Goal: Transaction & Acquisition: Purchase product/service

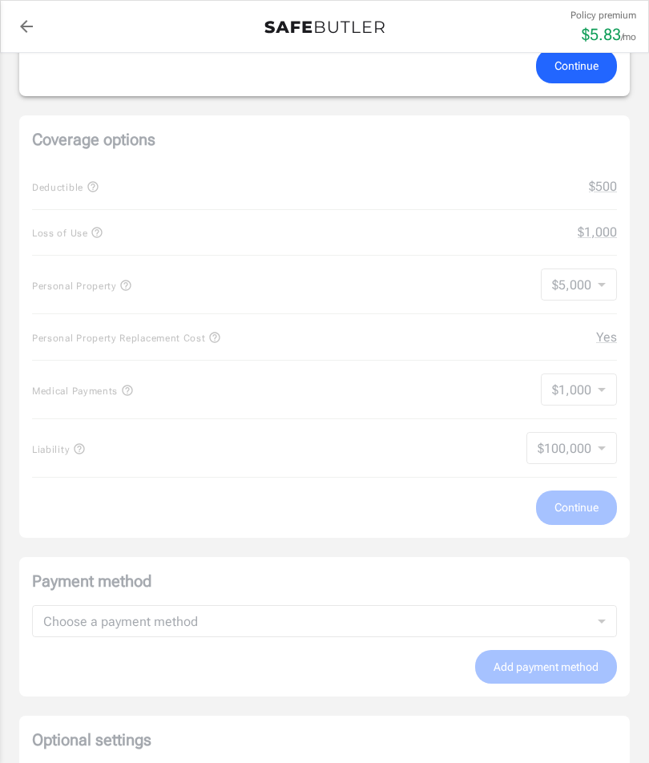
scroll to position [605, 0]
click at [603, 283] on div "Coverage options Deductible $500 Loss of Use $1,000 Personal Property $5,000 50…" at bounding box center [324, 326] width 610 height 422
click at [609, 280] on div "Coverage options Deductible $500 Loss of Use $1,000 Personal Property $5,000 50…" at bounding box center [324, 326] width 610 height 422
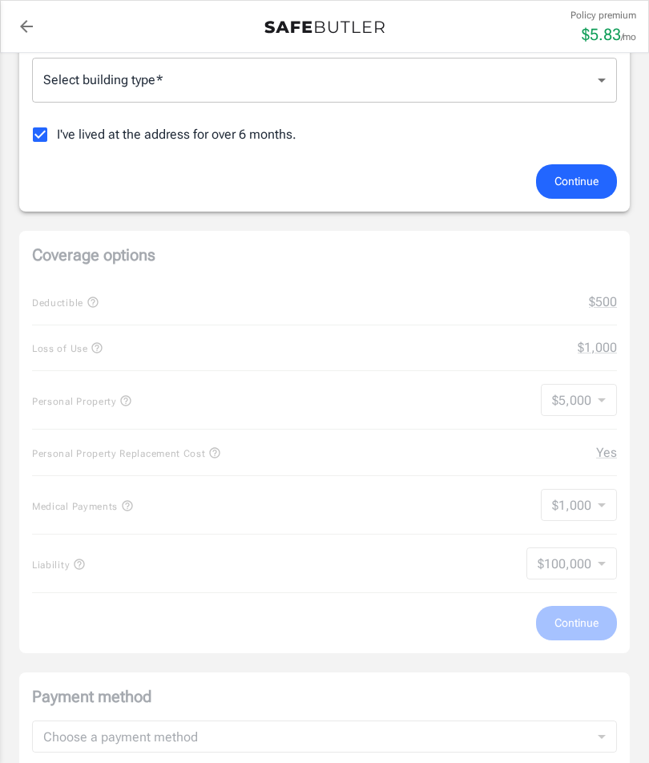
scroll to position [493, 0]
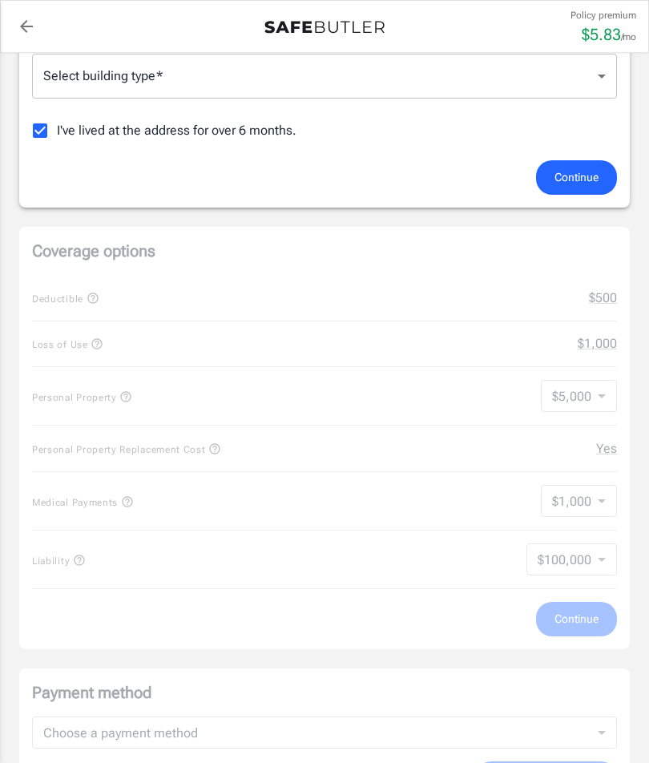
click at [606, 77] on body "Policy premium $ 5.83 /mo Liberty Mutual Renters Insurance [STREET_ADDRESS][PER…" at bounding box center [324, 541] width 649 height 2069
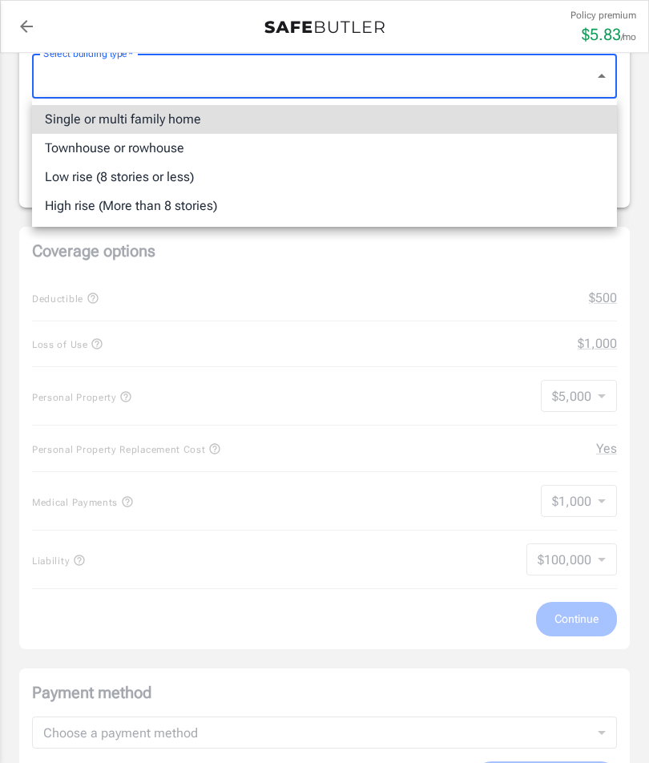
click at [194, 174] on li "Low rise (8 stories or less)" at bounding box center [324, 177] width 585 height 29
type input "lowrise"
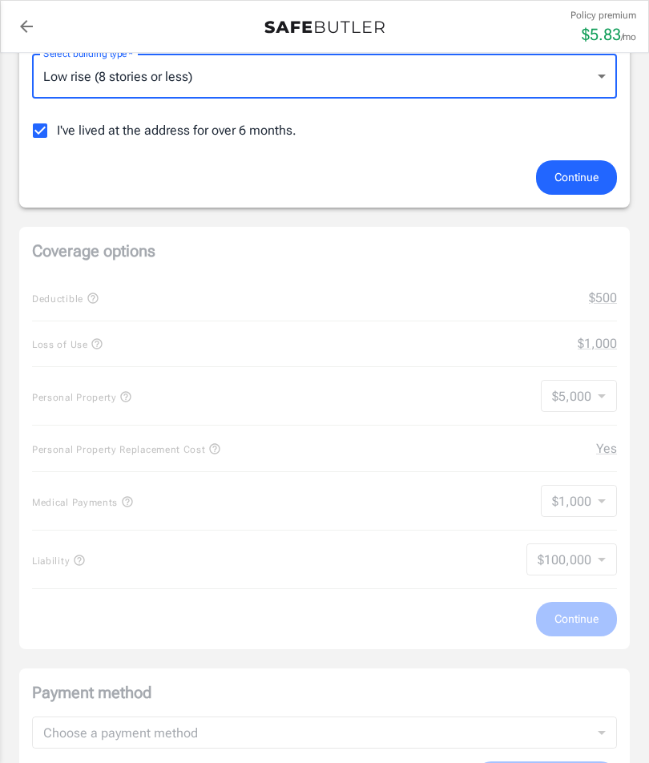
click at [578, 171] on span "Continue" at bounding box center [576, 177] width 44 height 20
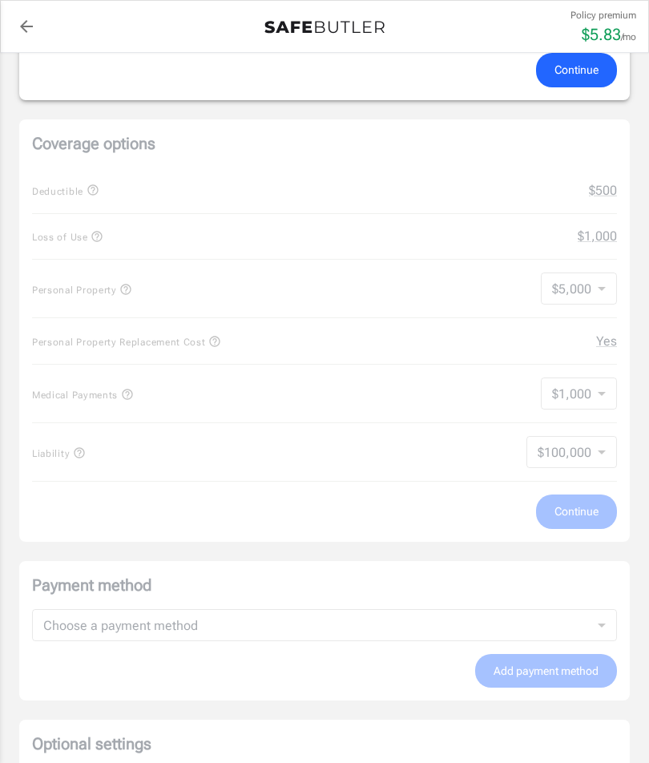
scroll to position [617, 0]
click at [586, 69] on span "Continue" at bounding box center [576, 72] width 44 height 20
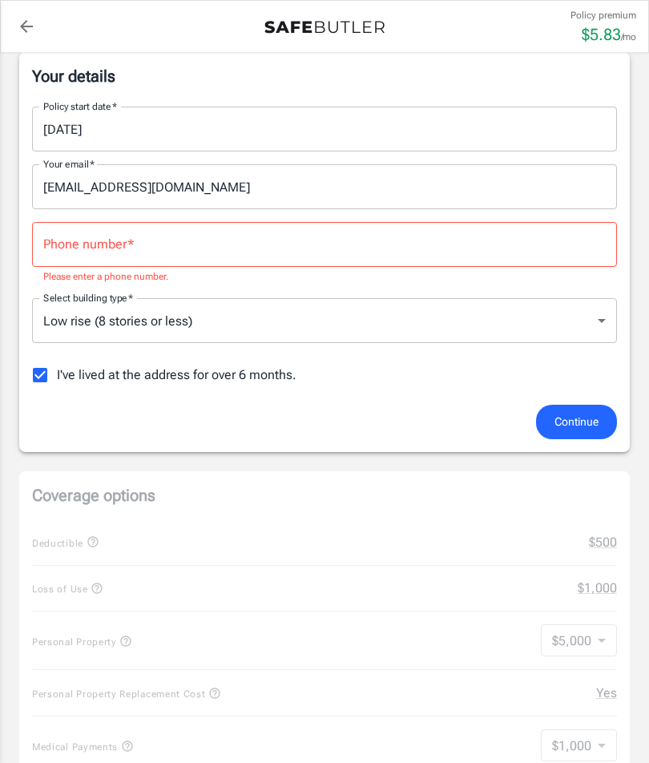
scroll to position [130, 0]
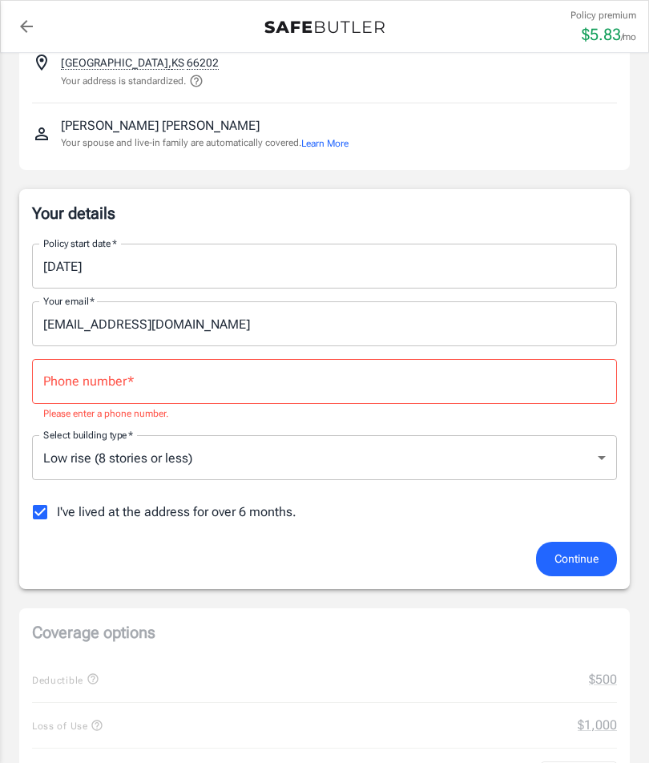
click at [71, 376] on div "Phone number   * Phone number   * Please enter a phone number." at bounding box center [324, 390] width 585 height 63
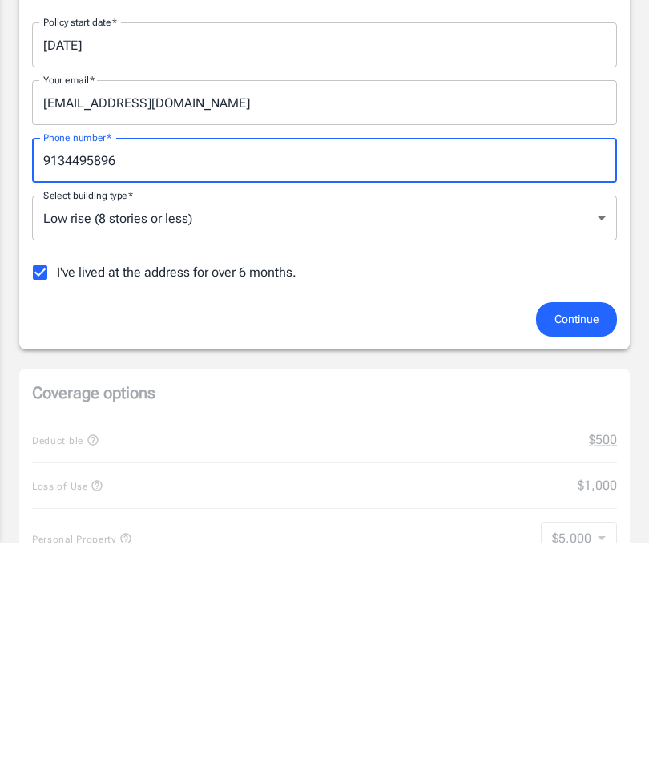
type input "9134495896"
click at [577, 530] on span "Continue" at bounding box center [576, 540] width 44 height 20
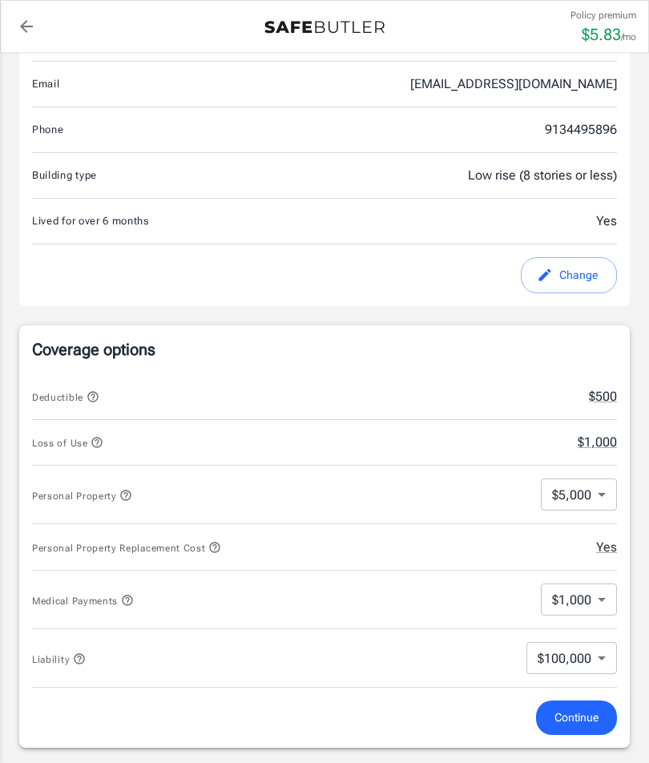
scroll to position [472, 0]
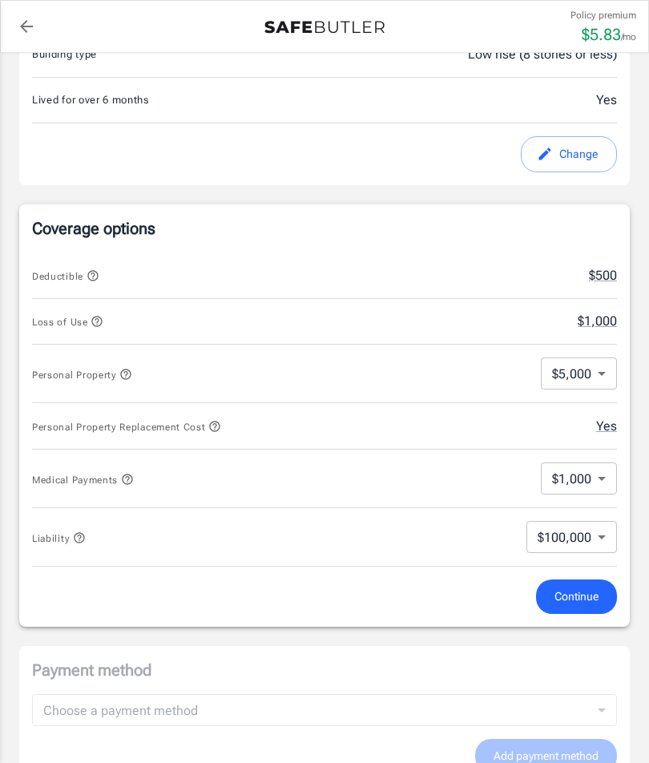
click at [606, 273] on button "$500" at bounding box center [603, 275] width 28 height 19
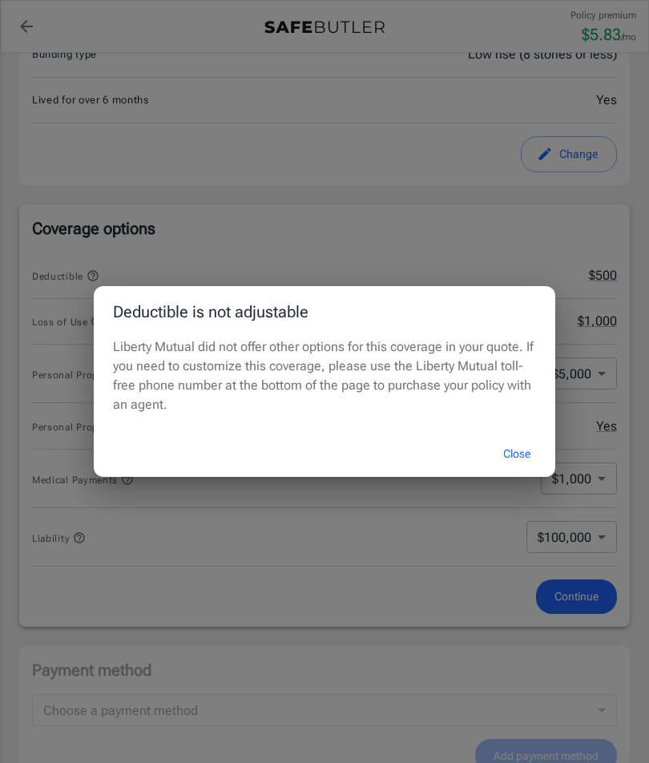
click at [512, 471] on button "Close" at bounding box center [517, 454] width 64 height 34
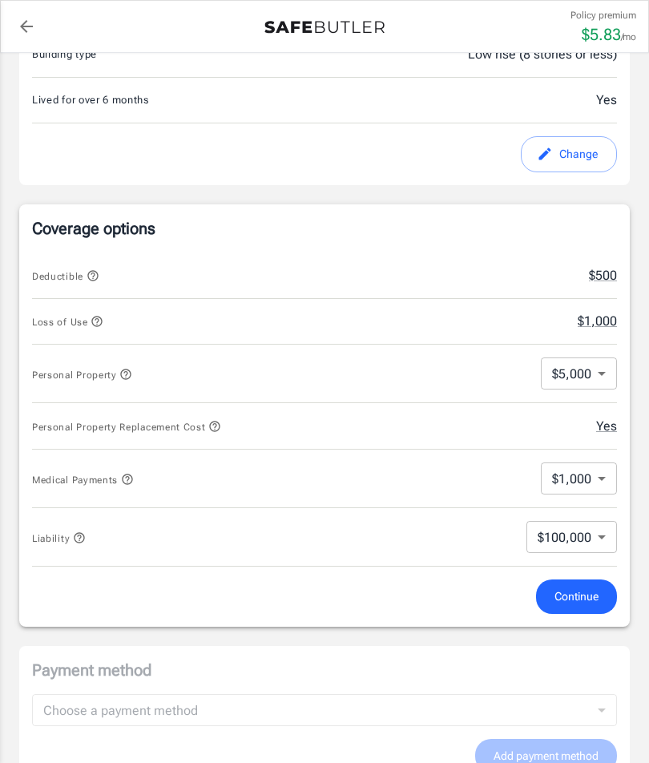
click at [598, 373] on body "Policy premium $ 5.83 /mo Liberty Mutual Renters Insurance [STREET_ADDRESS][PER…" at bounding box center [324, 541] width 649 height 2026
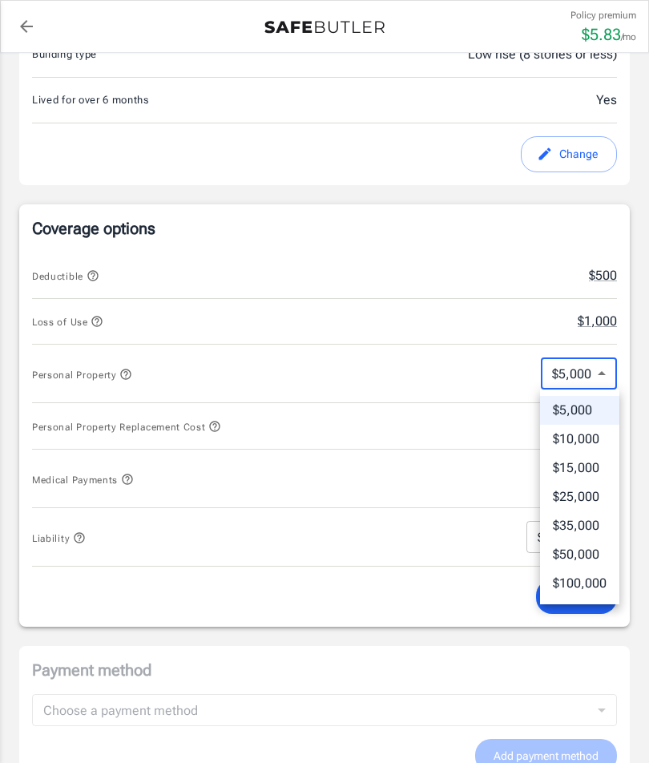
click at [594, 437] on li "$10,000" at bounding box center [579, 439] width 79 height 29
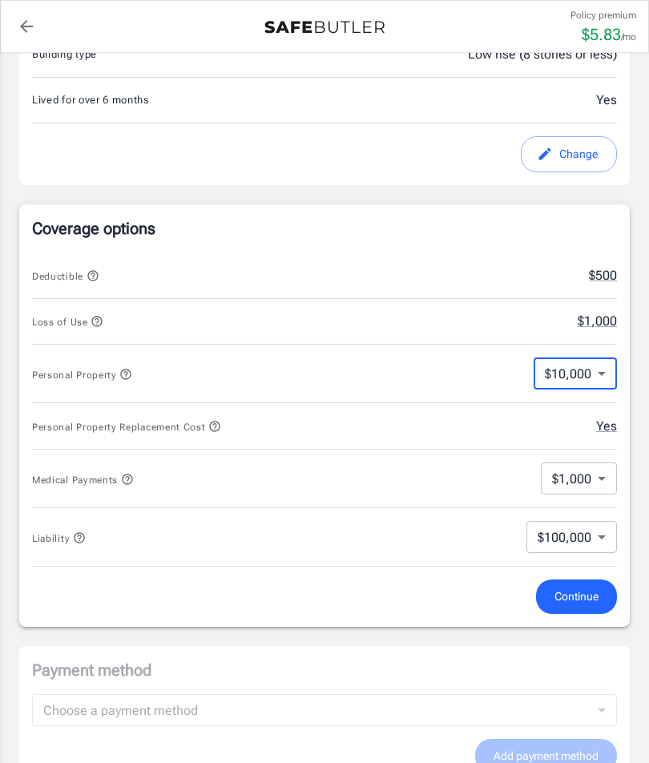
type input "10000"
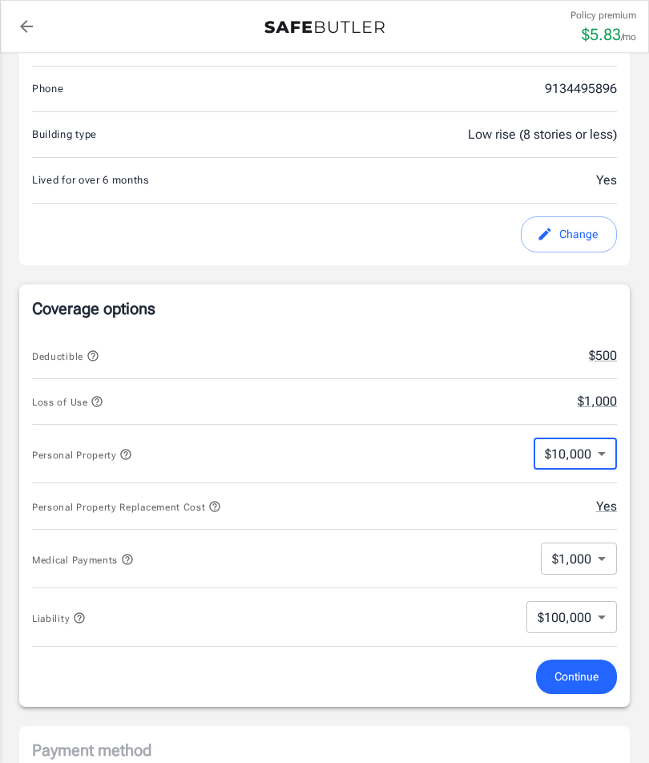
scroll to position [393, 0]
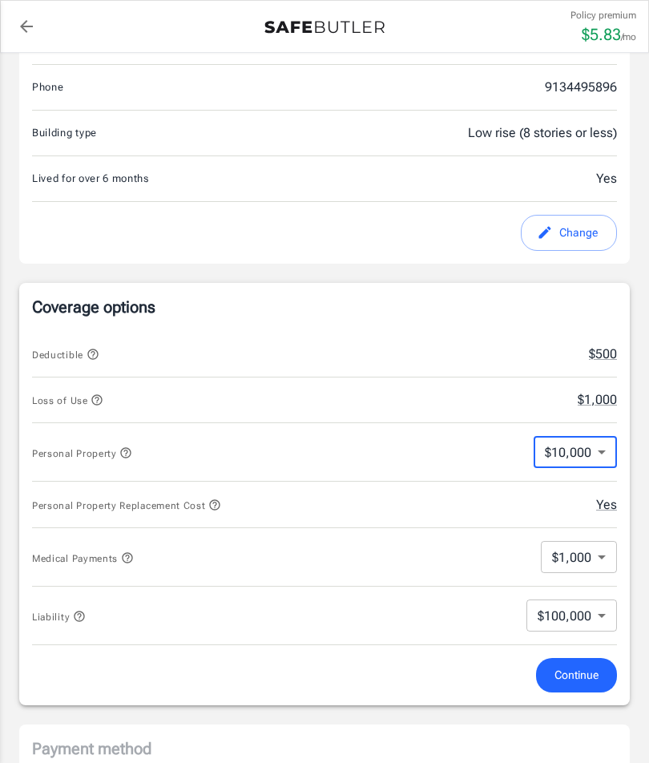
click at [585, 677] on span "Continue" at bounding box center [576, 675] width 44 height 20
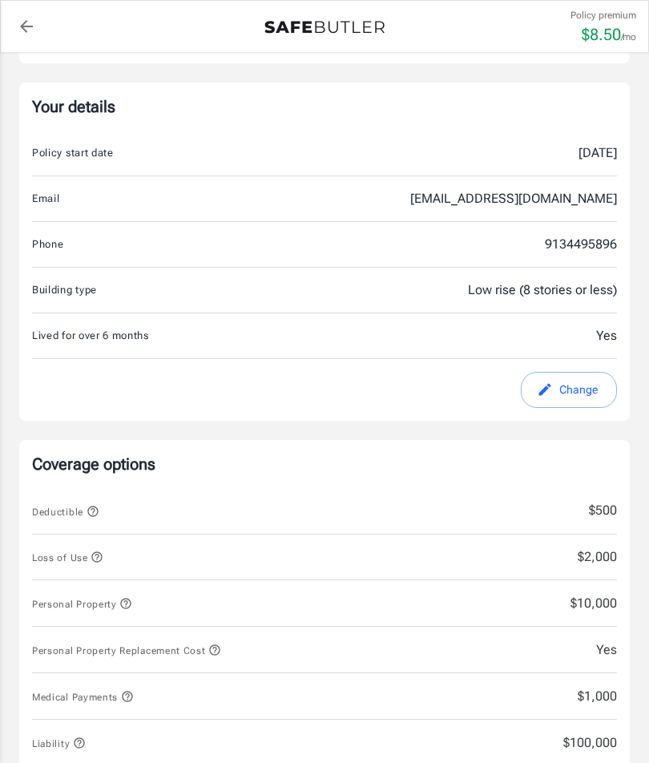
scroll to position [235, 0]
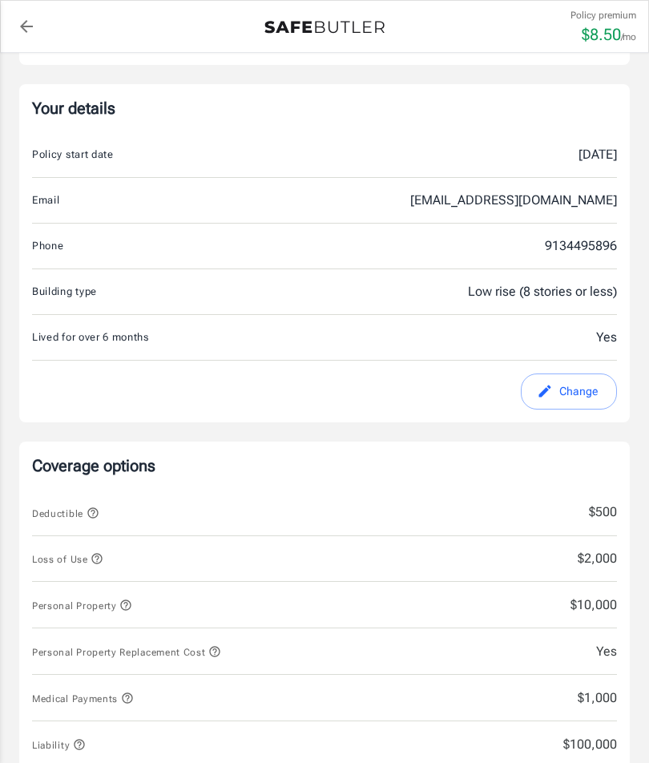
click at [592, 156] on div "[DATE]" at bounding box center [547, 154] width 140 height 19
click at [571, 147] on div "[DATE]" at bounding box center [547, 154] width 140 height 19
click at [578, 150] on div "[DATE]" at bounding box center [547, 154] width 140 height 19
click at [594, 147] on div "[DATE]" at bounding box center [547, 154] width 140 height 19
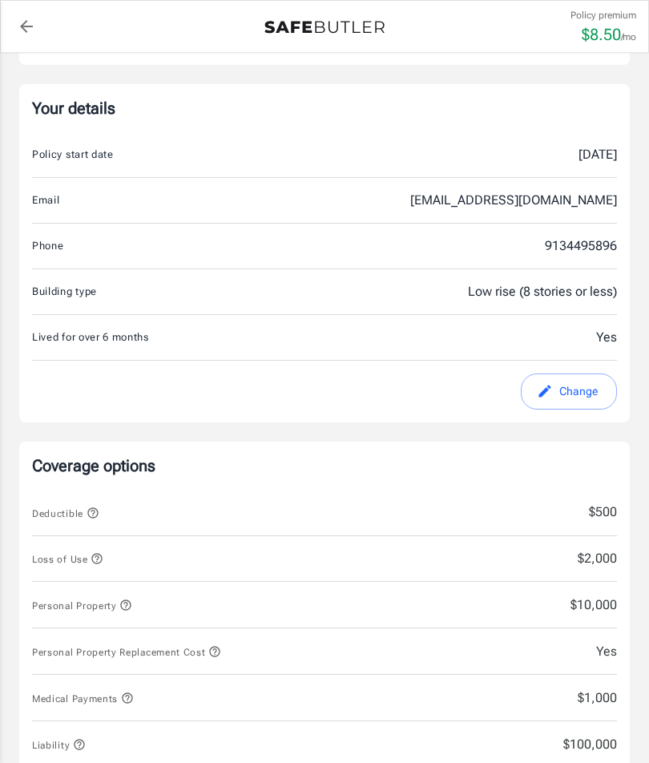
click at [584, 152] on div "[DATE]" at bounding box center [547, 154] width 140 height 19
click at [598, 146] on div "[DATE]" at bounding box center [547, 154] width 140 height 19
click at [593, 151] on div "[DATE]" at bounding box center [547, 154] width 140 height 19
click at [592, 151] on div "[DATE]" at bounding box center [547, 154] width 140 height 19
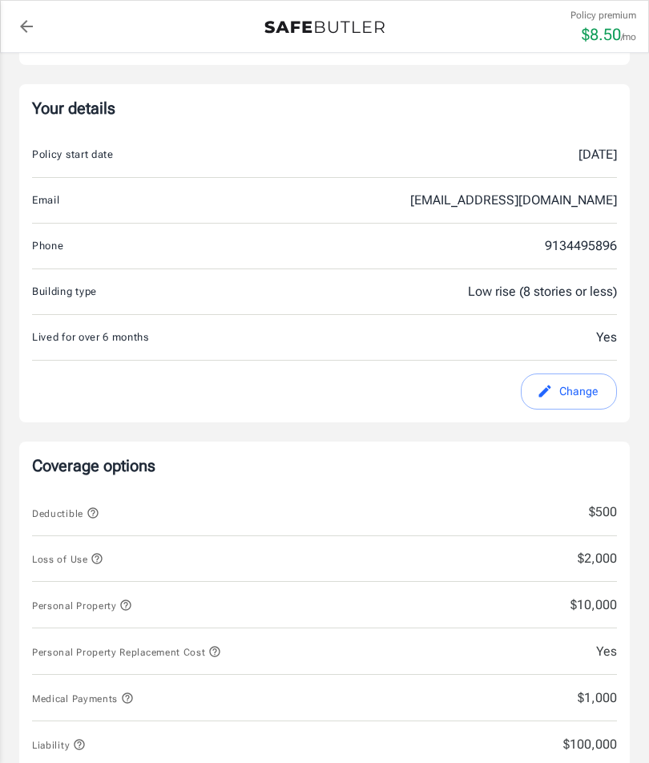
click at [594, 151] on div "[DATE]" at bounding box center [547, 154] width 140 height 19
click at [565, 397] on button "Change" at bounding box center [569, 391] width 96 height 36
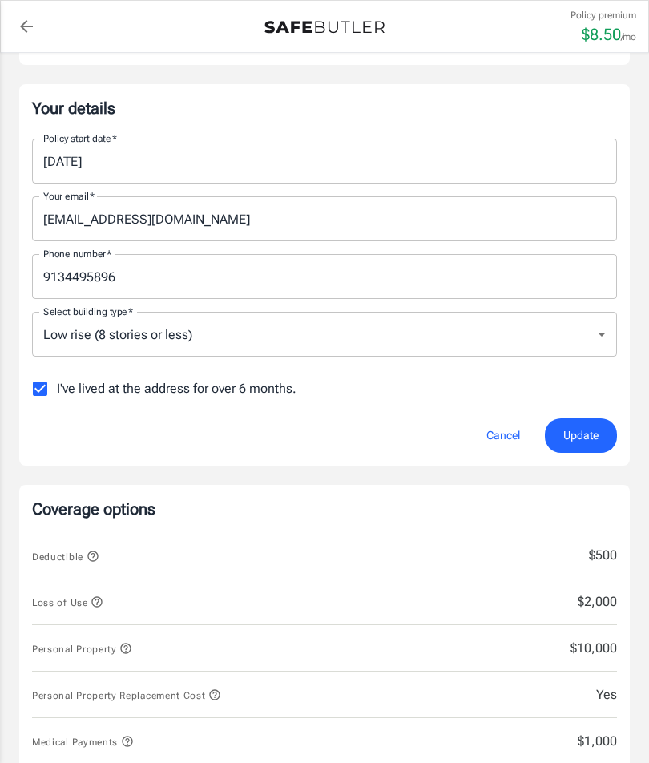
click at [55, 154] on input "[DATE]" at bounding box center [319, 161] width 574 height 45
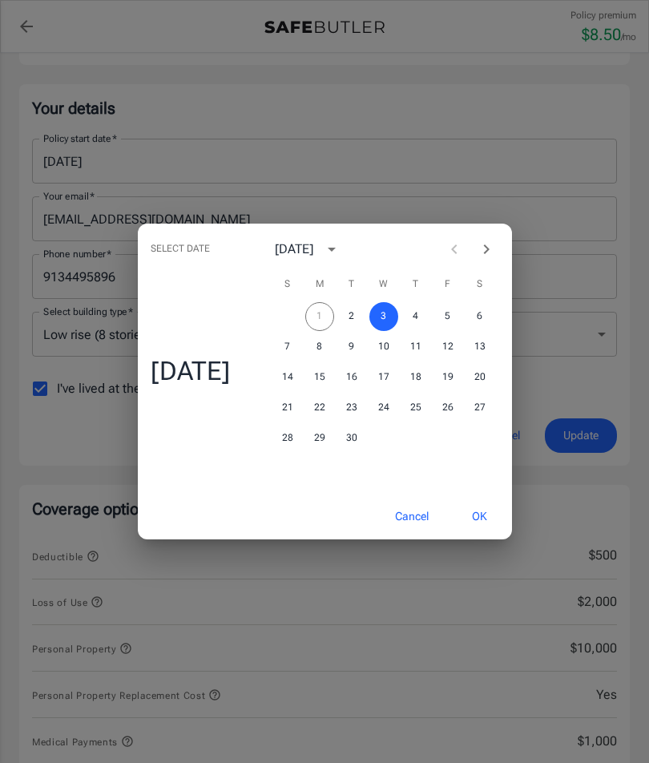
click at [600, 301] on div "Select date Wed, Sep [DATE] S M T W T F S 1 2 3 4 5 6 7 8 9 10 11 12 13 14 15 1…" at bounding box center [324, 381] width 649 height 763
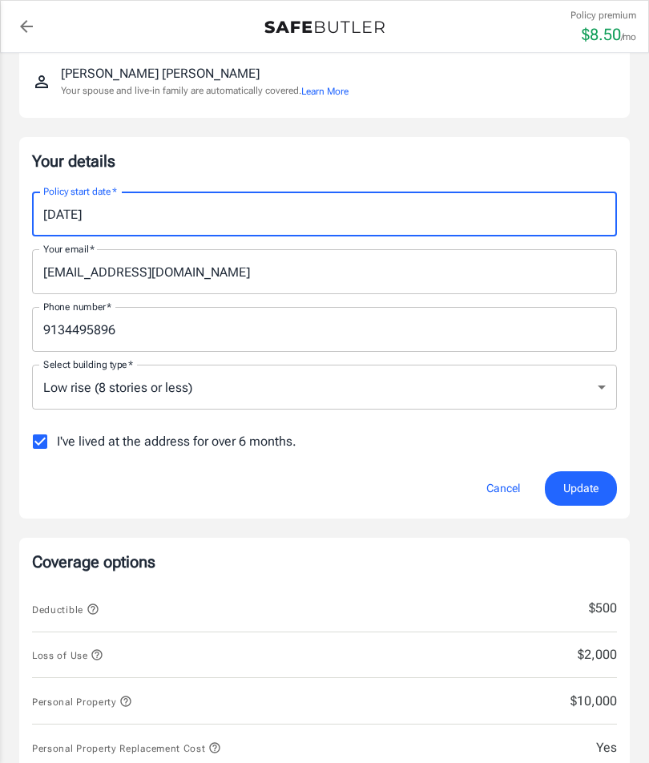
scroll to position [179, 0]
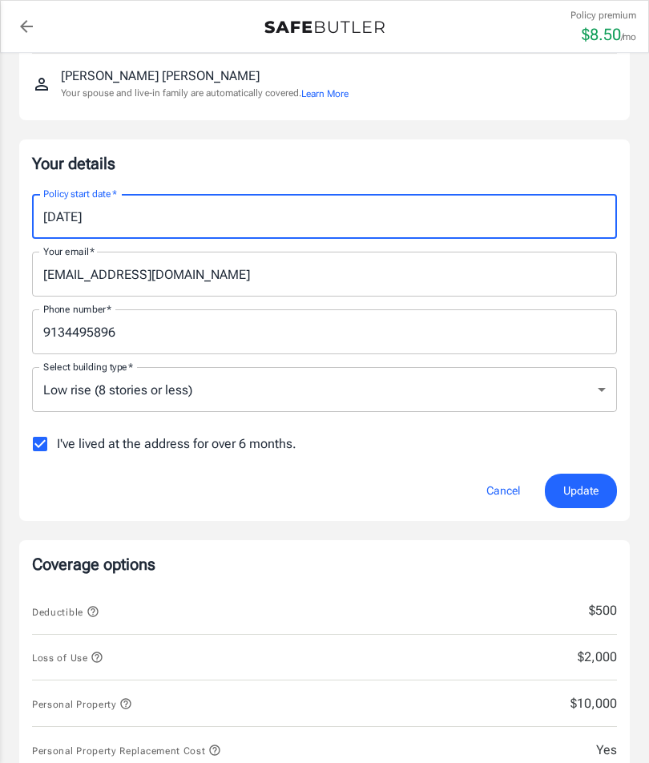
click at [166, 206] on input "[DATE]" at bounding box center [319, 216] width 574 height 45
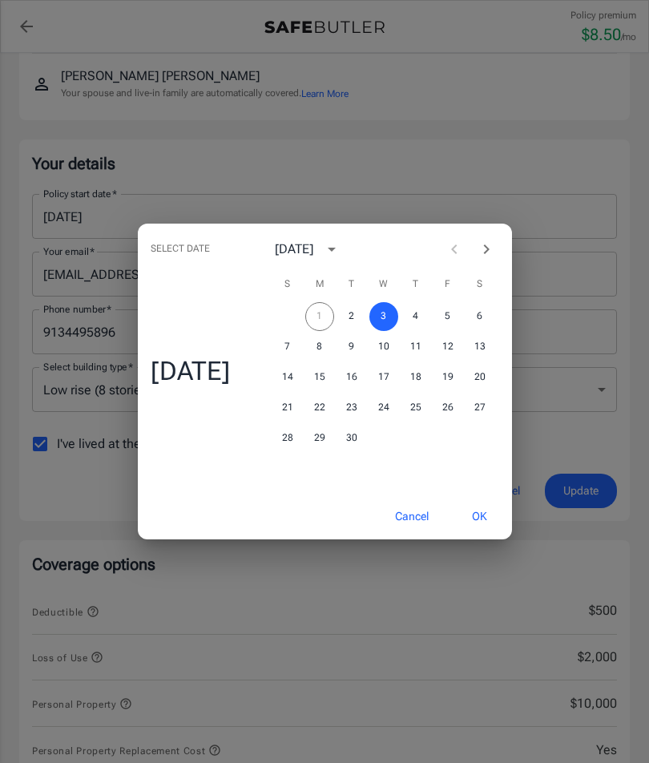
click at [484, 246] on icon "Next month" at bounding box center [486, 249] width 19 height 19
click at [389, 312] on button "1" at bounding box center [383, 316] width 29 height 29
type input "[DATE]"
click at [479, 514] on button "OK" at bounding box center [479, 516] width 52 height 34
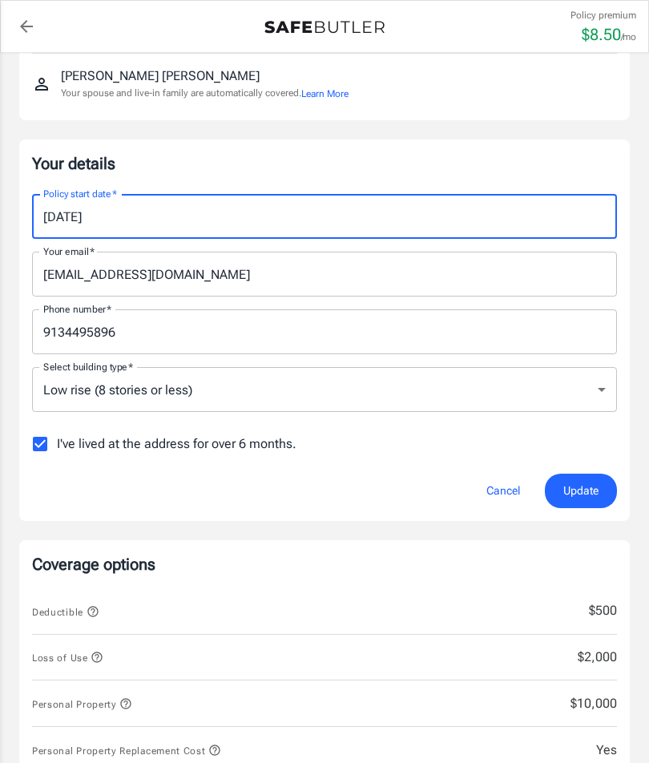
click at [191, 207] on input "[DATE]" at bounding box center [319, 216] width 574 height 45
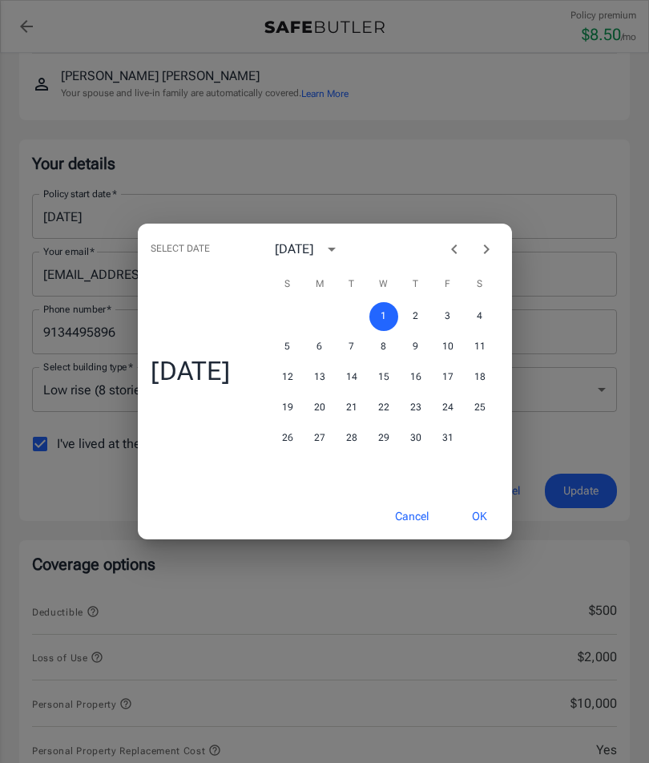
click at [333, 127] on div "Select date Wed, Oct [DATE] S M T W T F S 1 2 3 4 5 6 7 8 9 10 11 12 13 14 15 1…" at bounding box center [324, 381] width 649 height 763
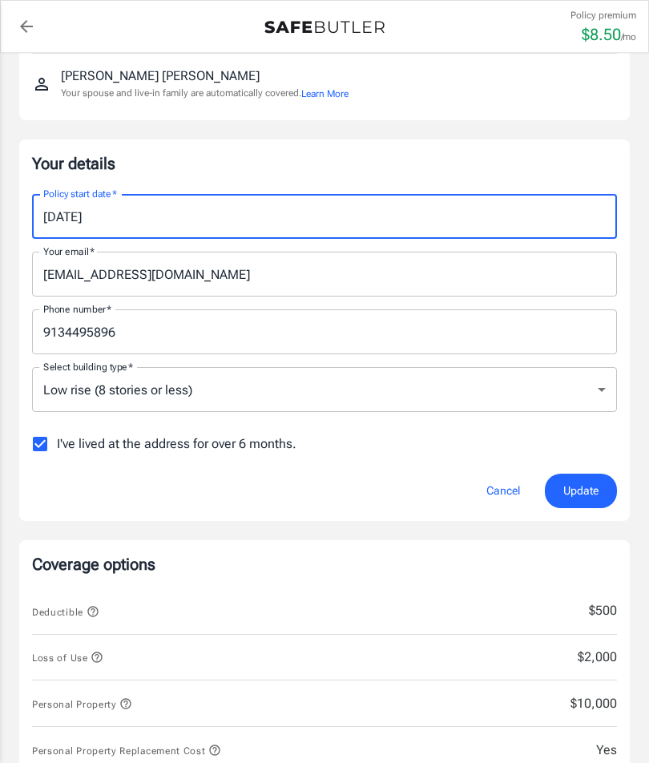
click at [586, 488] on span "Update" at bounding box center [580, 491] width 35 height 20
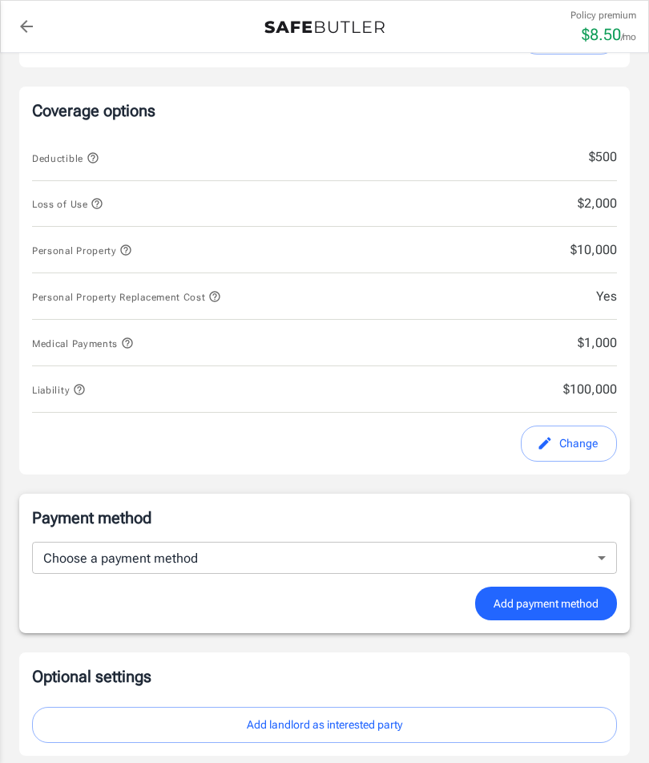
scroll to position [590, 0]
click at [598, 558] on body "Policy premium $ 8.50 /mo Liberty Mutual Renters Insurance [STREET_ADDRESS][PER…" at bounding box center [324, 406] width 649 height 1992
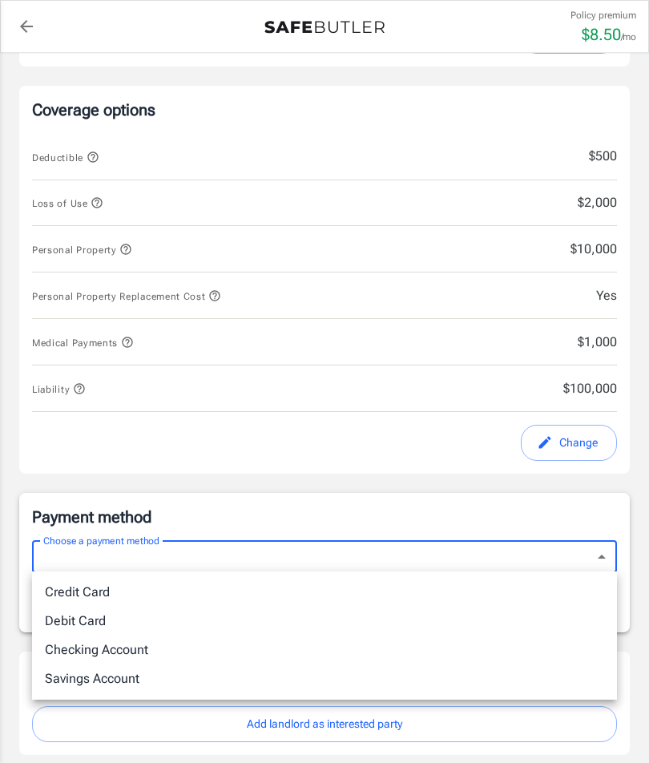
click at [606, 550] on div at bounding box center [324, 381] width 649 height 763
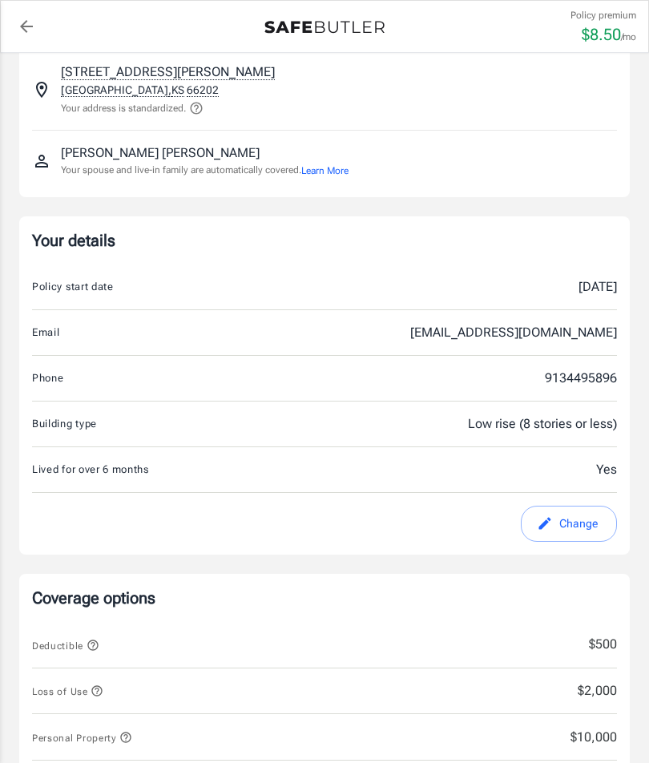
scroll to position [102, 0]
